Goal: Information Seeking & Learning: Stay updated

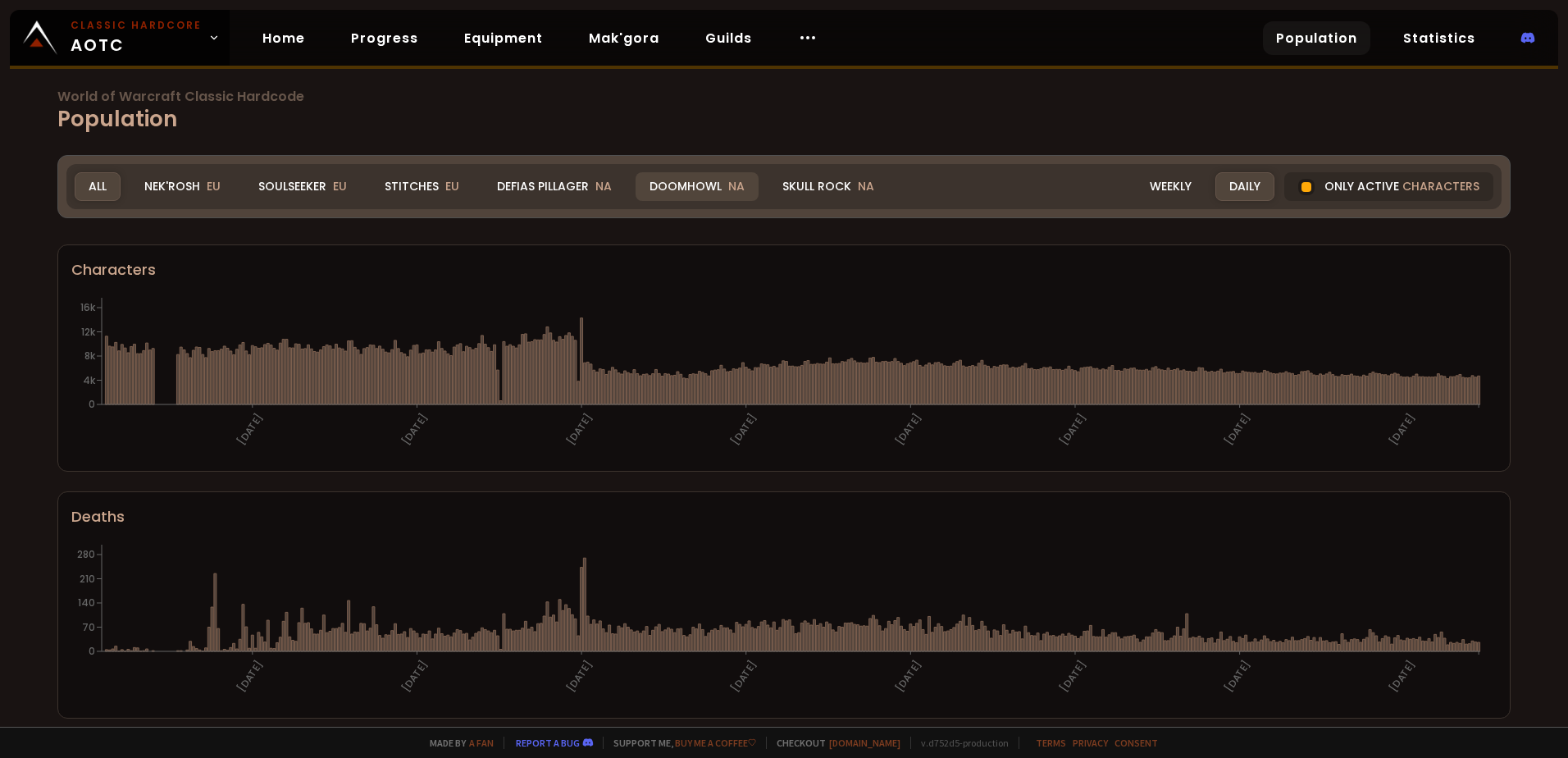
click at [719, 172] on div "Doomhowl NA" at bounding box center [697, 187] width 123 height 28
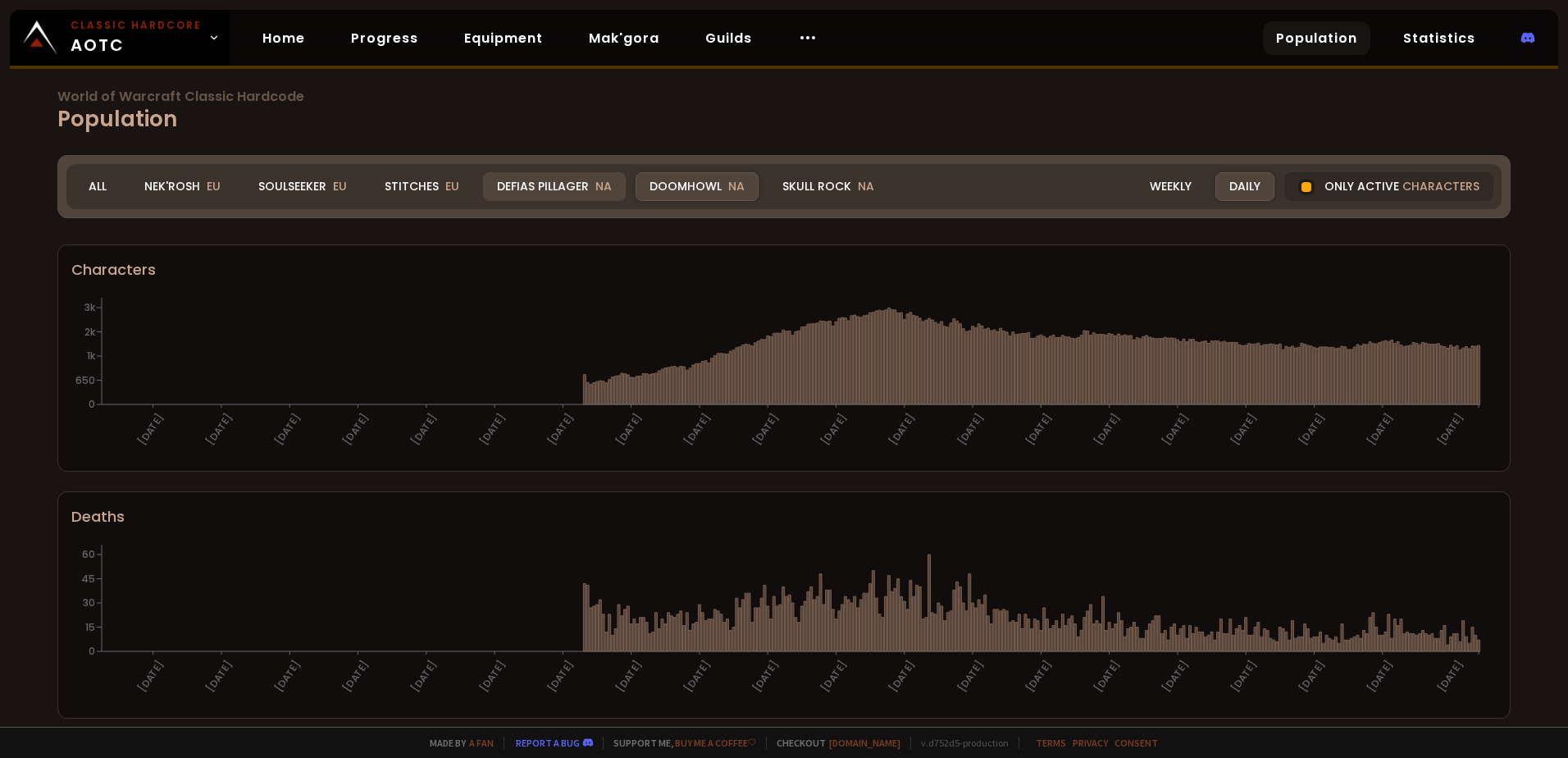
click at [520, 184] on div "Defias Pillager NA" at bounding box center [554, 187] width 143 height 28
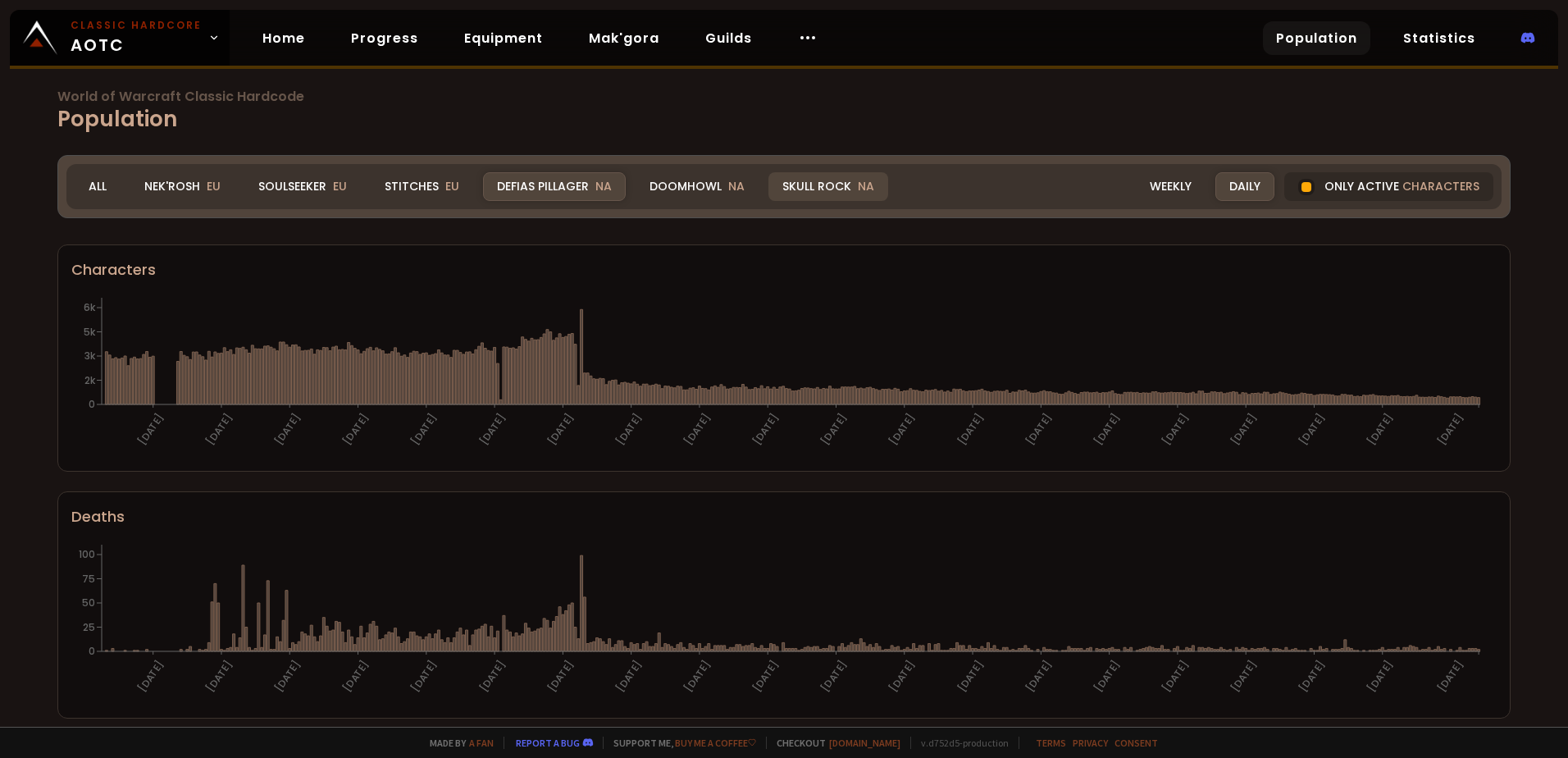
click at [827, 195] on div "Skull Rock NA" at bounding box center [828, 187] width 120 height 28
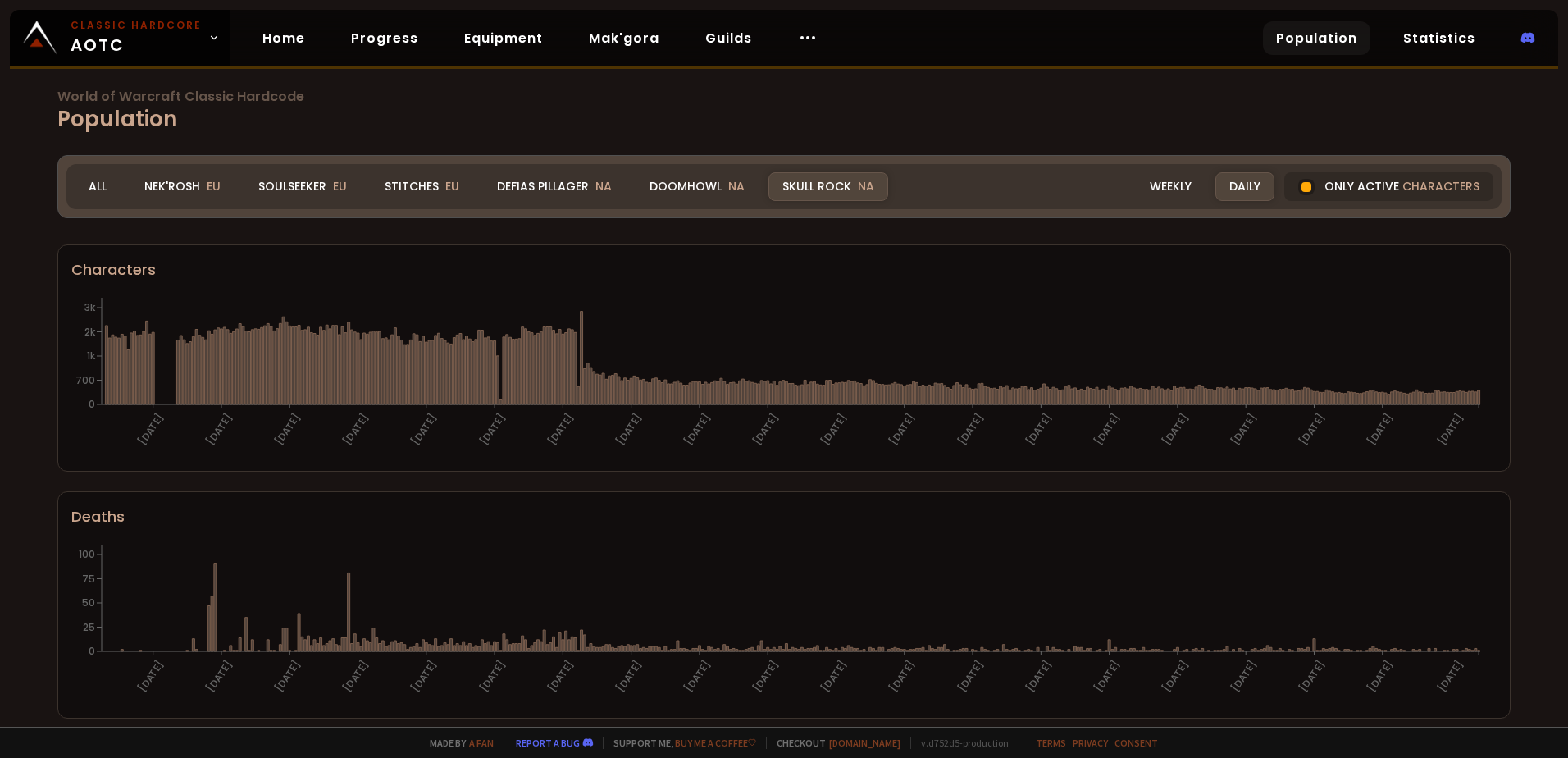
click at [674, 176] on div "Doomhowl NA" at bounding box center [697, 187] width 123 height 28
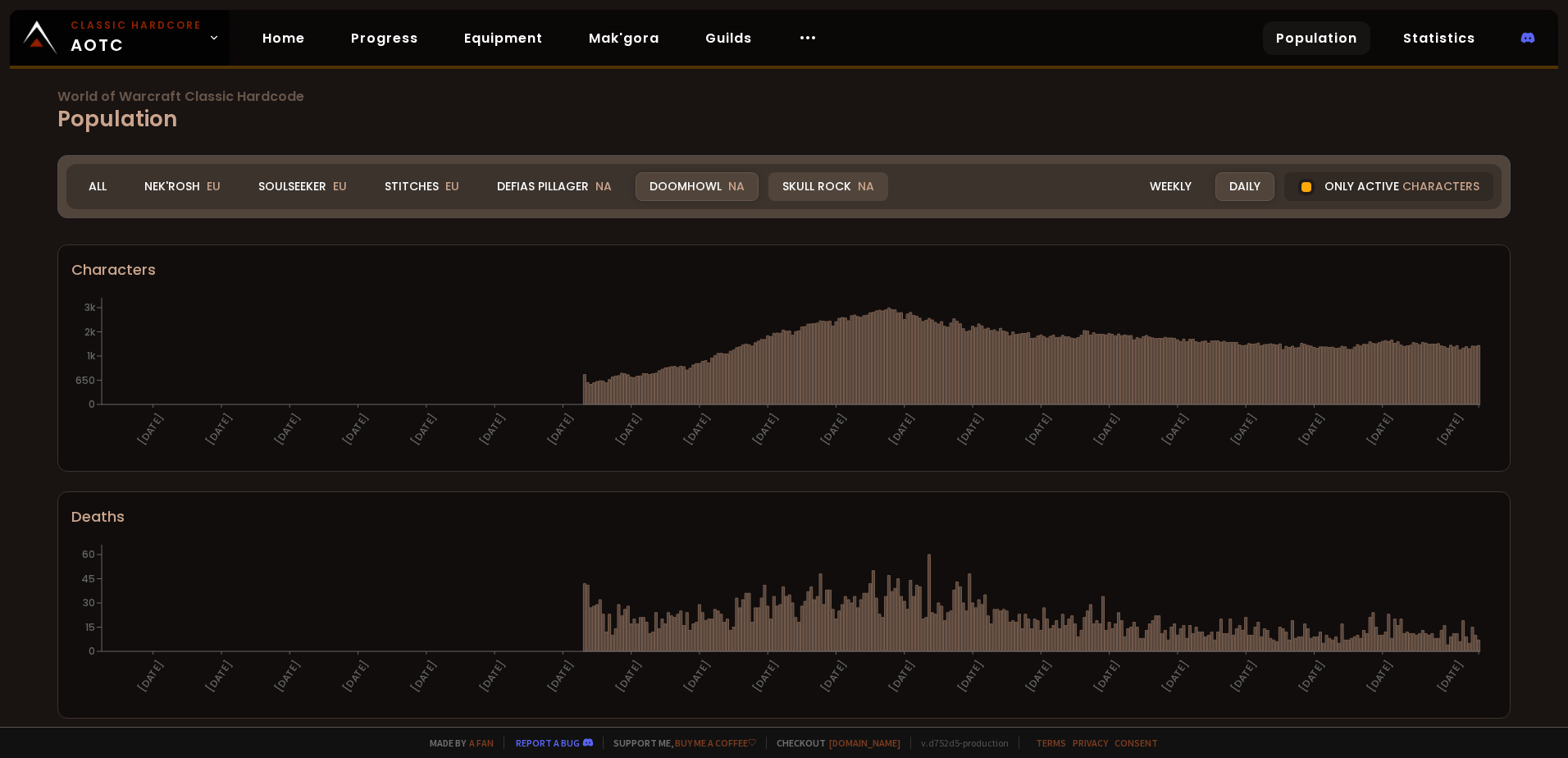
click at [843, 182] on div "Skull Rock NA" at bounding box center [828, 187] width 120 height 28
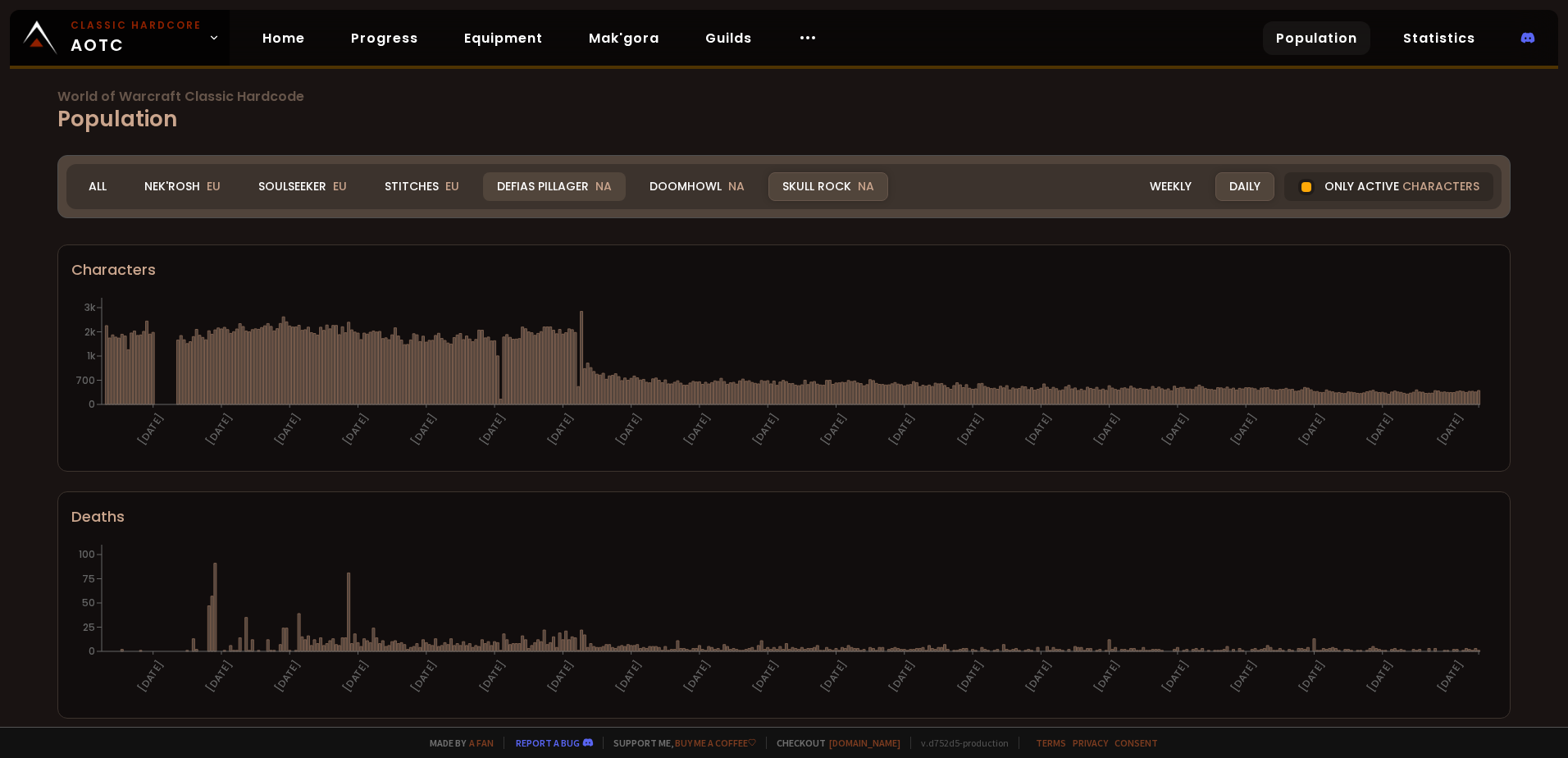
click at [504, 191] on div "Defias Pillager NA" at bounding box center [554, 187] width 143 height 28
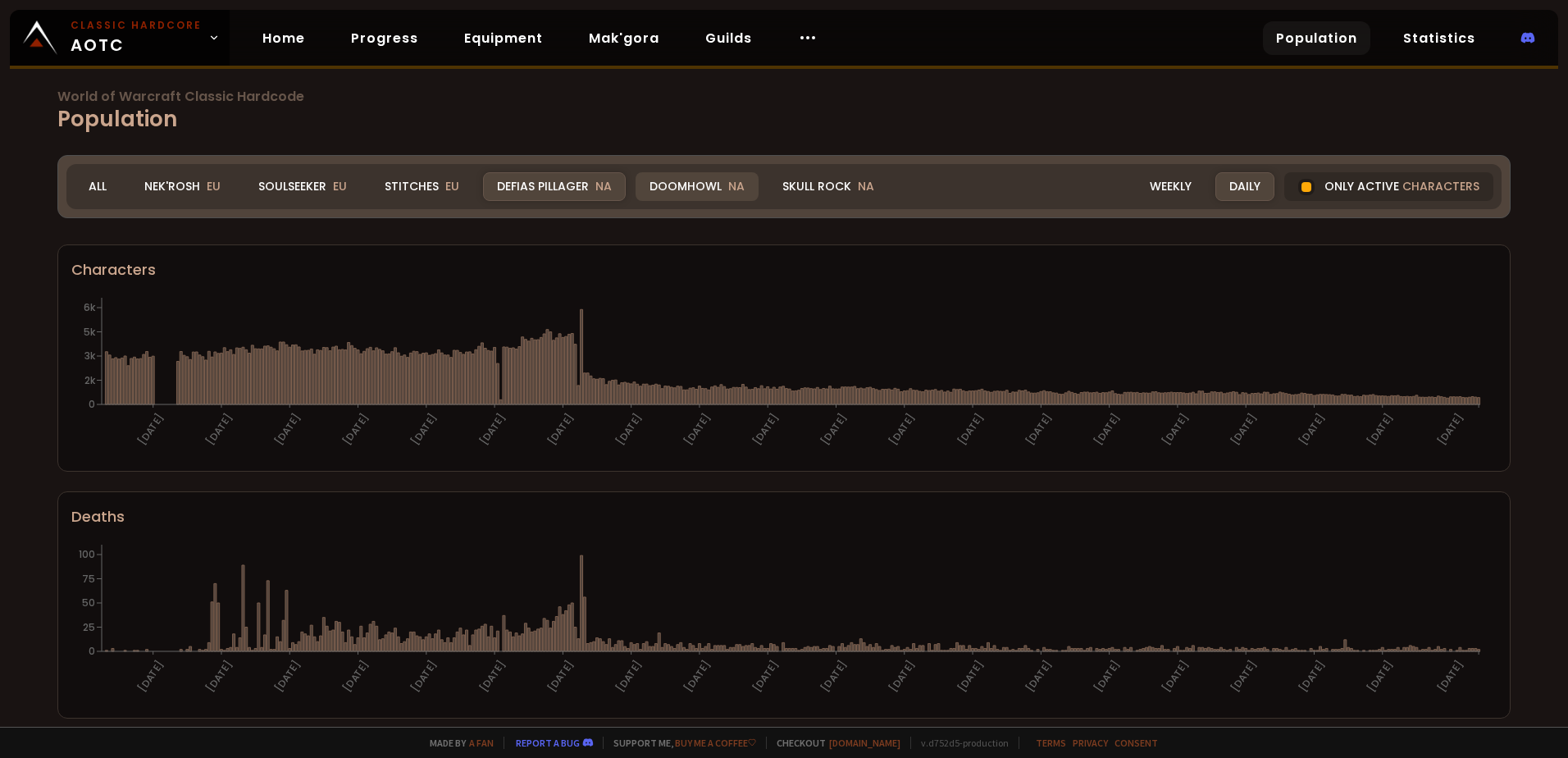
click at [688, 183] on div "Doomhowl NA" at bounding box center [697, 187] width 123 height 28
